Goal: Task Accomplishment & Management: Use online tool/utility

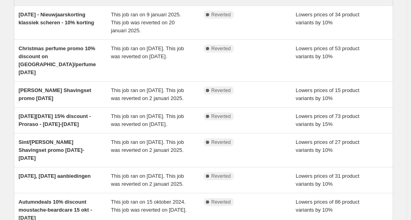
scroll to position [279, 0]
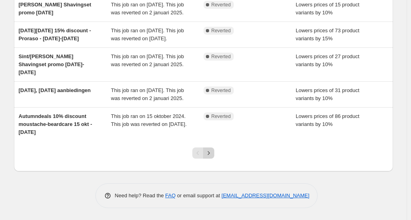
click at [211, 152] on icon "Next" at bounding box center [209, 153] width 8 height 8
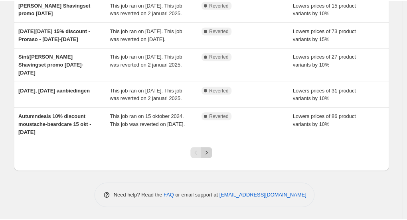
scroll to position [0, 0]
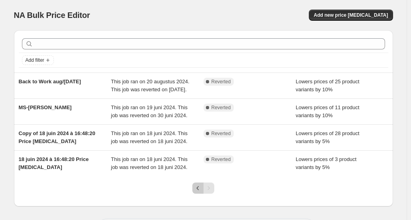
click at [199, 192] on icon "Previous" at bounding box center [198, 188] width 8 height 8
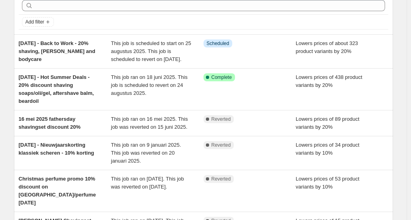
scroll to position [80, 0]
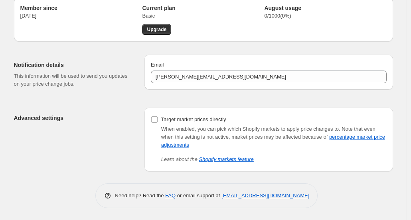
scroll to position [33, 0]
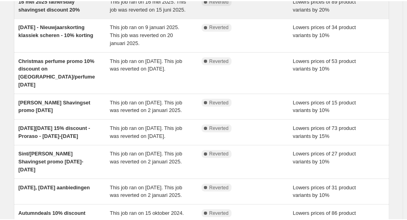
scroll to position [200, 0]
